Goal: Find specific page/section: Find specific page/section

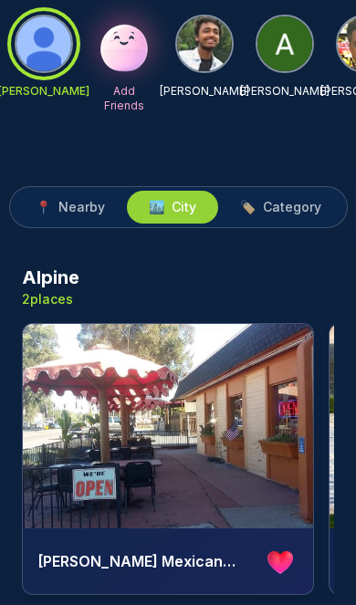
scroll to position [700, 0]
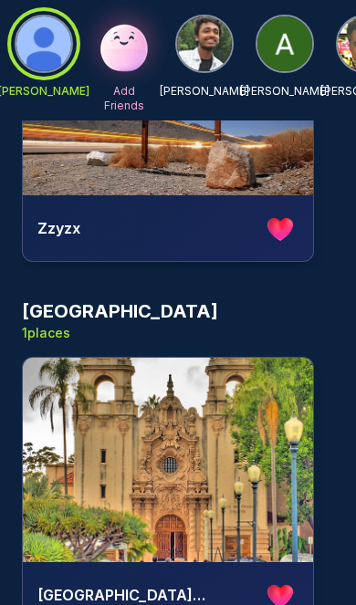
click at [223, 439] on img at bounding box center [168, 460] width 290 height 204
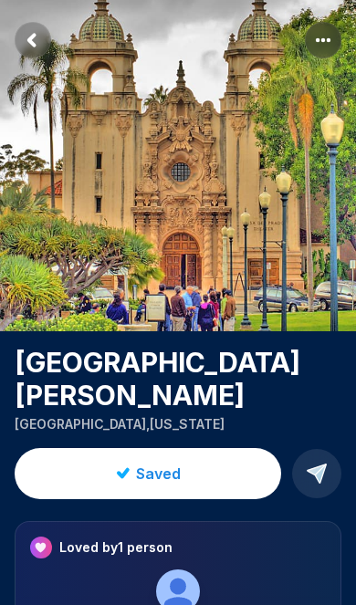
click at [46, 35] on rect "Return to previous page" at bounding box center [33, 40] width 36 height 36
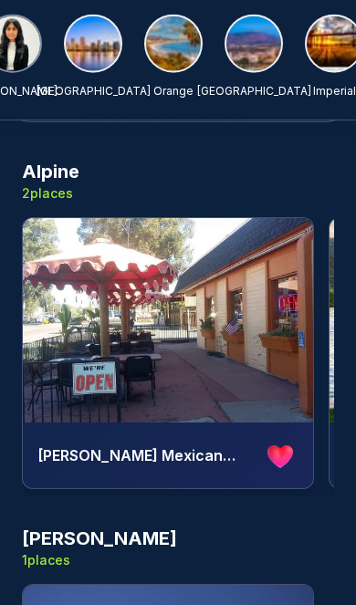
scroll to position [0, 599]
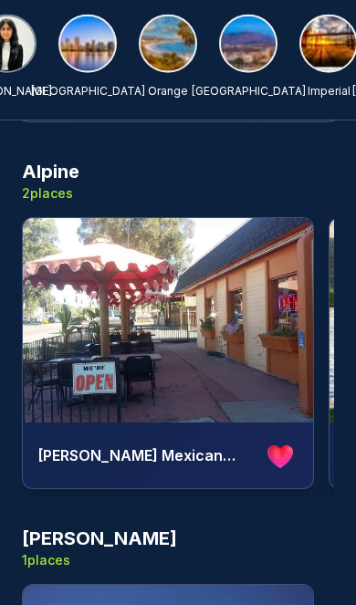
click at [181, 43] on img at bounding box center [168, 43] width 55 height 55
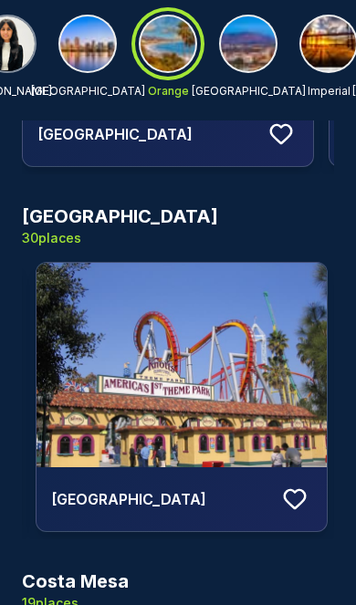
scroll to position [0, 294]
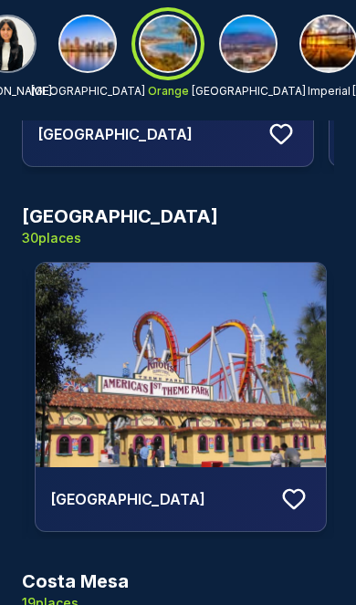
click at [213, 383] on img at bounding box center [181, 365] width 290 height 204
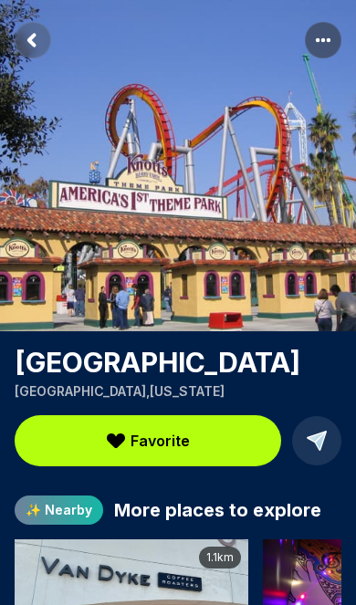
click at [36, 41] on rect "Return to previous page" at bounding box center [33, 40] width 36 height 36
